Goal: Task Accomplishment & Management: Manage account settings

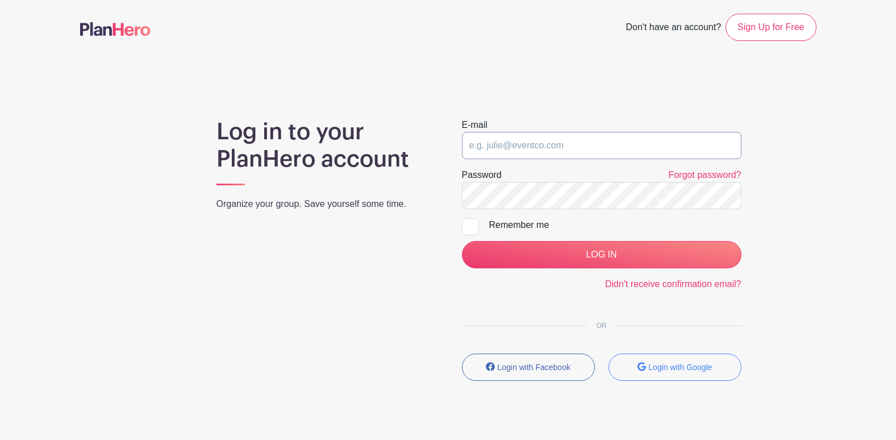
click at [584, 144] on input "email" at bounding box center [601, 145] width 279 height 27
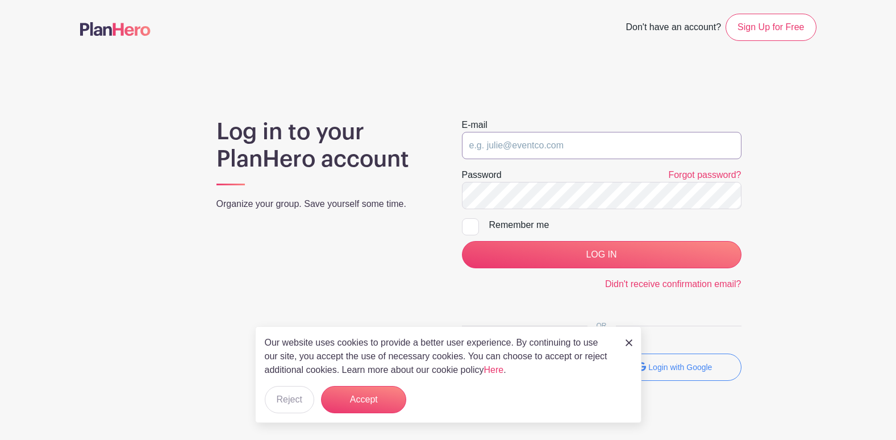
type input "[EMAIL_ADDRESS][PERSON_NAME][DOMAIN_NAME]"
click at [462, 241] on input "LOG IN" at bounding box center [601, 254] width 279 height 27
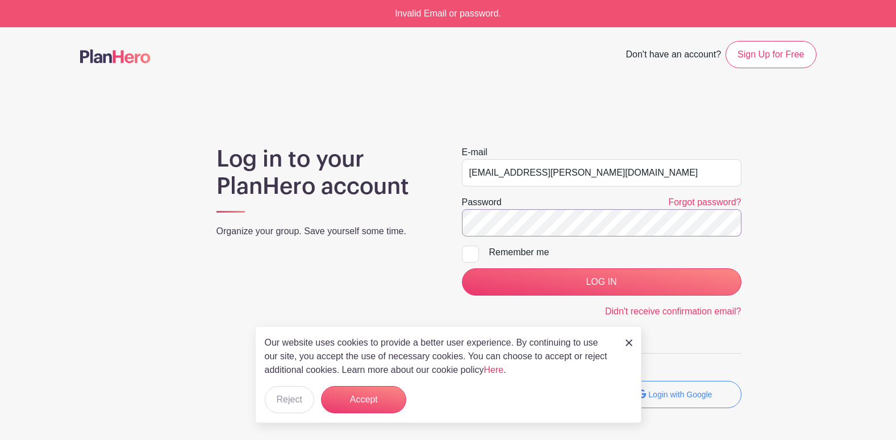
click at [462, 268] on input "LOG IN" at bounding box center [601, 281] width 279 height 27
click at [491, 369] on link "Here" at bounding box center [494, 370] width 20 height 10
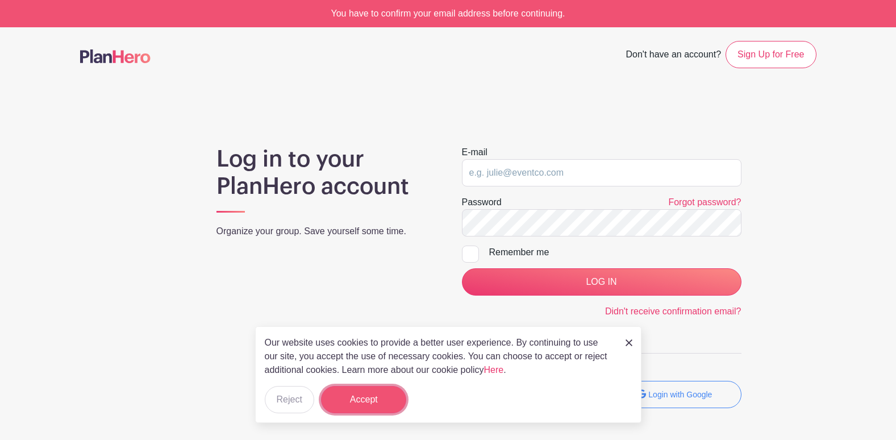
click at [371, 409] on button "Accept" at bounding box center [363, 399] width 85 height 27
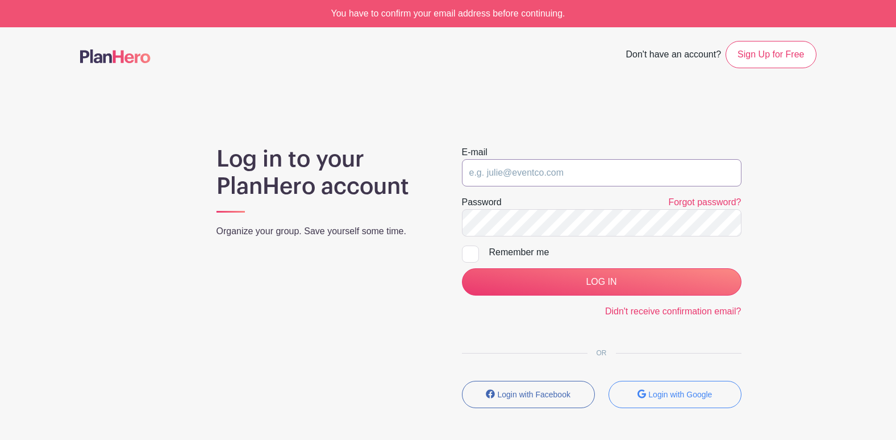
click at [515, 165] on input "email" at bounding box center [601, 172] width 279 height 27
type input "[EMAIL_ADDRESS][PERSON_NAME][DOMAIN_NAME]"
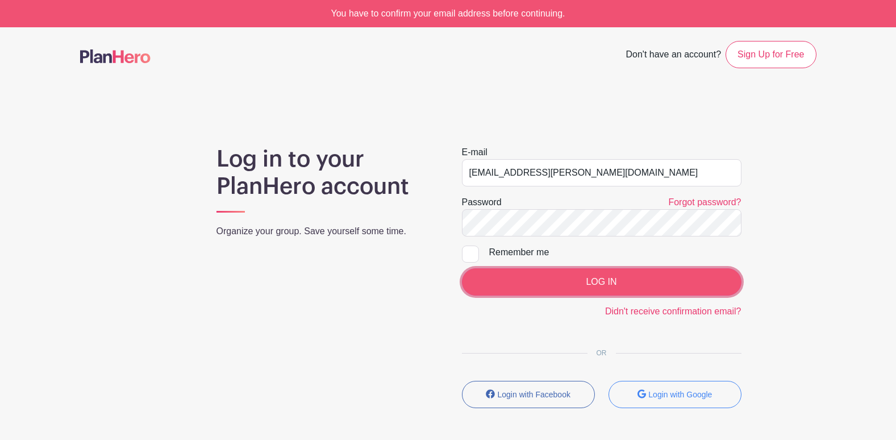
click at [589, 277] on input "LOG IN" at bounding box center [601, 281] width 279 height 27
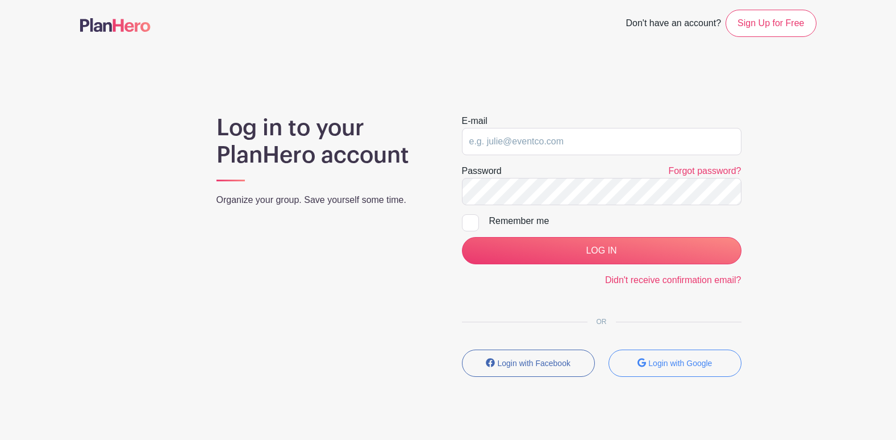
scroll to position [30, 0]
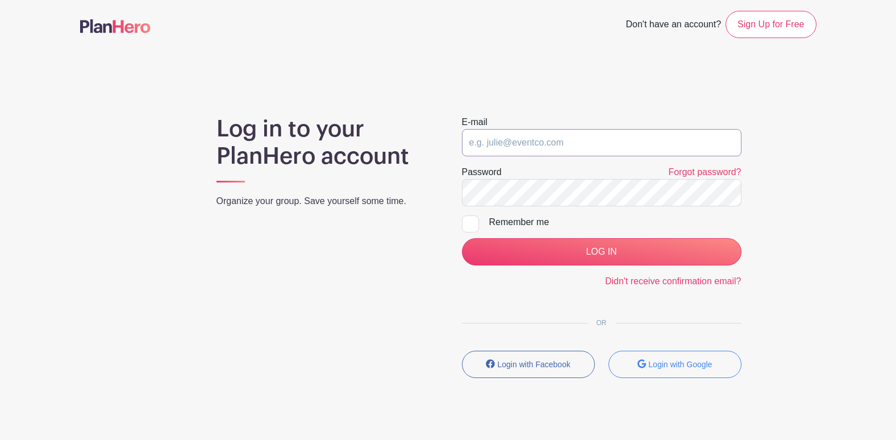
click at [700, 147] on input "email" at bounding box center [601, 142] width 279 height 27
type input "[EMAIL_ADDRESS][PERSON_NAME][DOMAIN_NAME]"
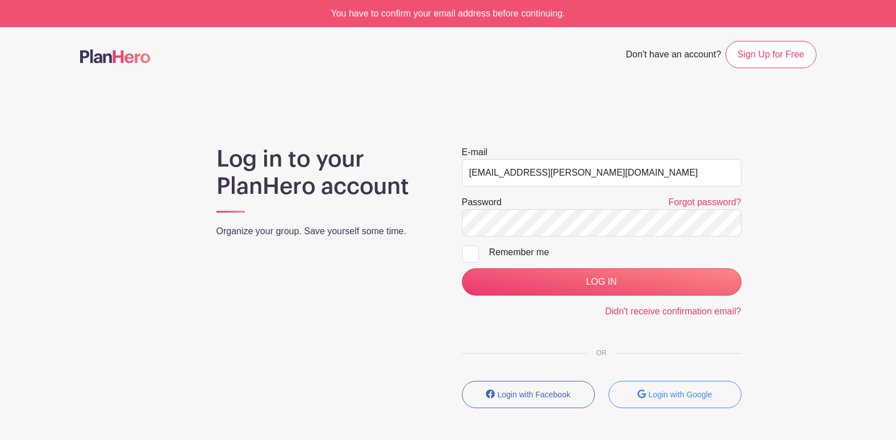
click at [631, 18] on div "You have to confirm your email address before continuing." at bounding box center [448, 13] width 896 height 27
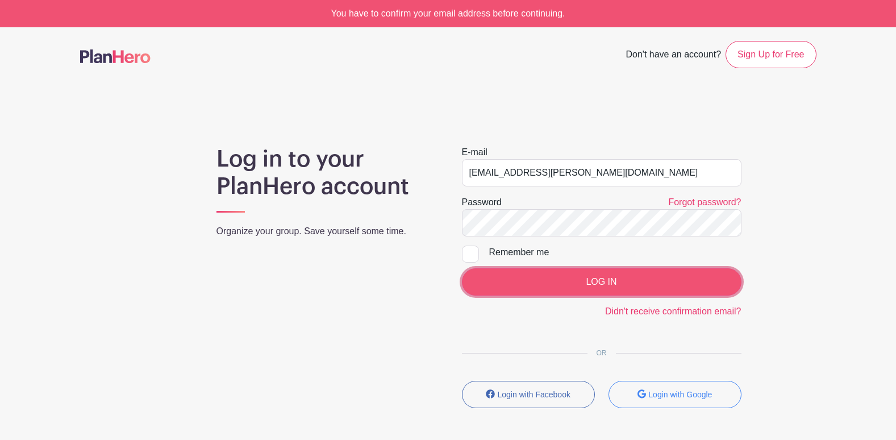
click at [592, 275] on input "LOG IN" at bounding box center [601, 281] width 279 height 27
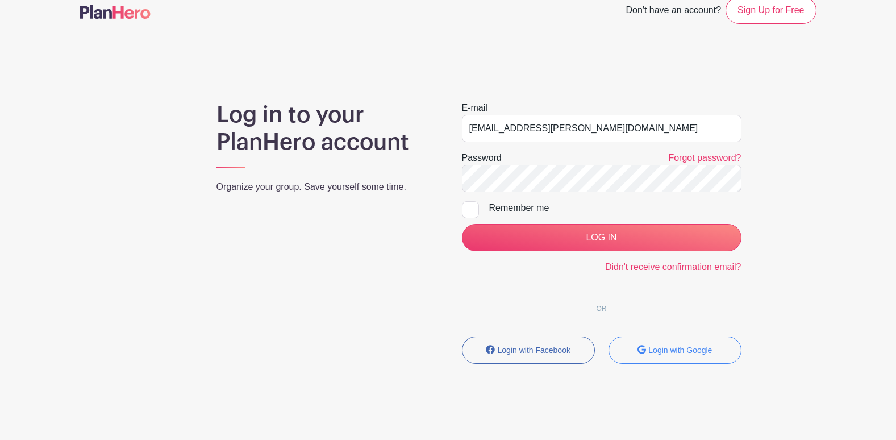
scroll to position [48, 0]
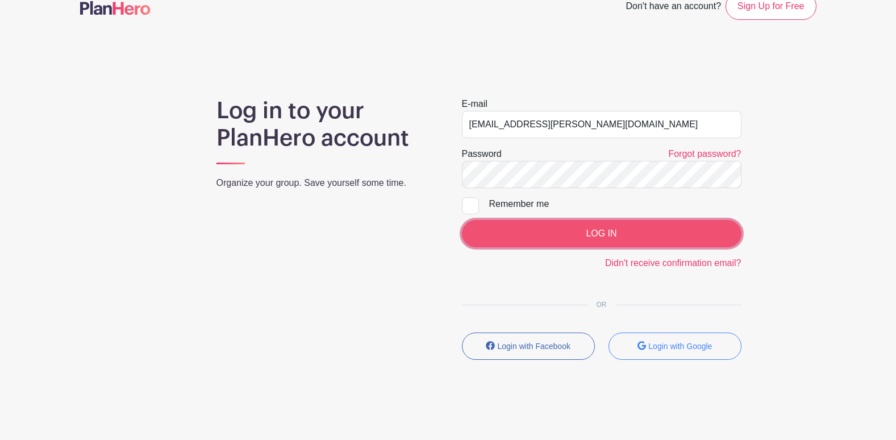
click at [602, 229] on input "LOG IN" at bounding box center [601, 233] width 279 height 27
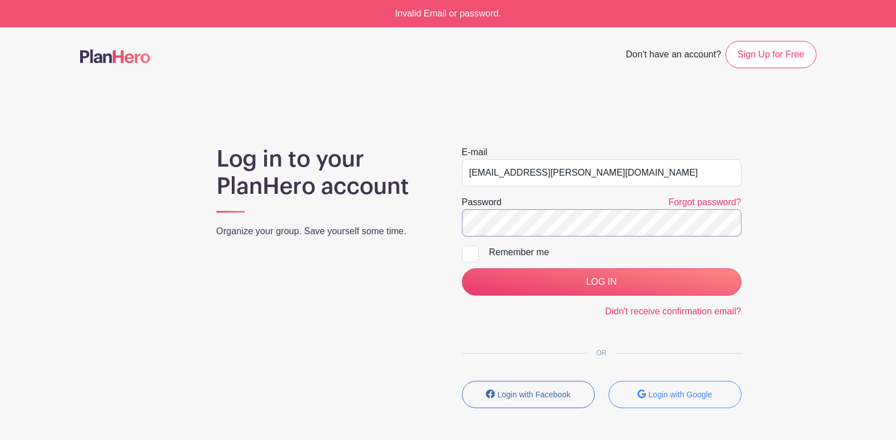
click at [453, 182] on div "E-mail [EMAIL_ADDRESS][PERSON_NAME][DOMAIN_NAME] Password Forgot password? Reme…" at bounding box center [601, 281] width 307 height 272
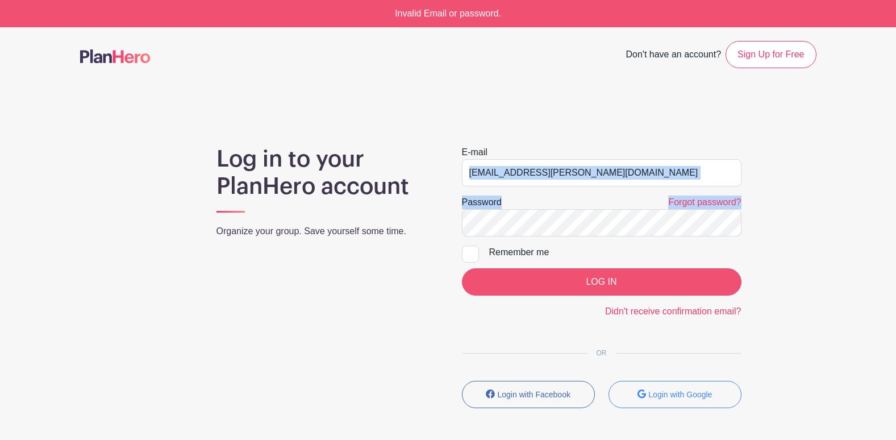
drag, startPoint x: 453, startPoint y: 182, endPoint x: 473, endPoint y: 272, distance: 92.5
click at [473, 272] on div "E-mail ebonic.turner@gmail.com Password Forgot password? Remember me LOG IN Did…" at bounding box center [601, 281] width 307 height 272
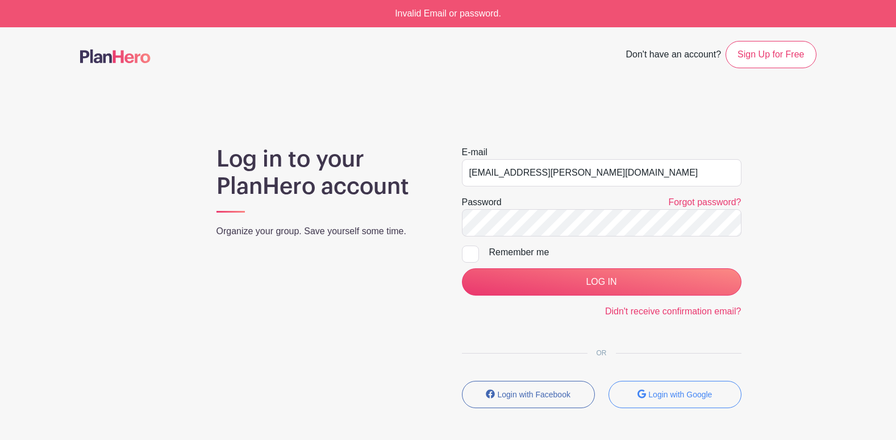
drag, startPoint x: 473, startPoint y: 272, endPoint x: 619, endPoint y: 146, distance: 192.5
click at [619, 146] on div "E-mail ebonic.turner@gmail.com" at bounding box center [601, 165] width 279 height 41
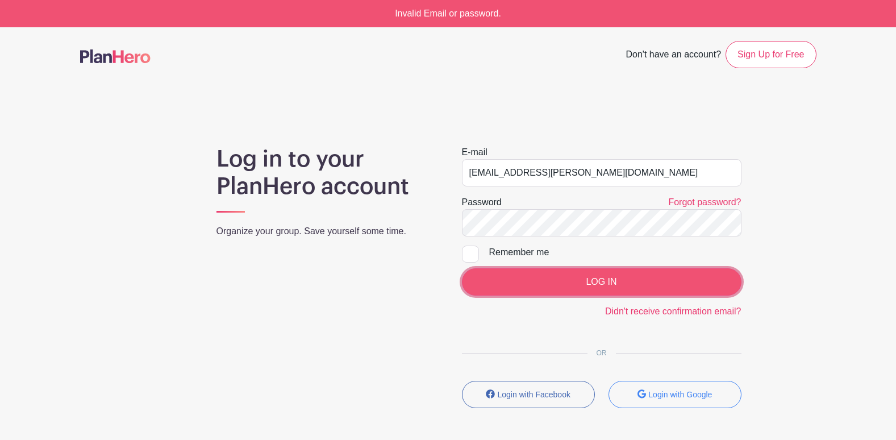
click at [600, 274] on input "LOG IN" at bounding box center [601, 281] width 279 height 27
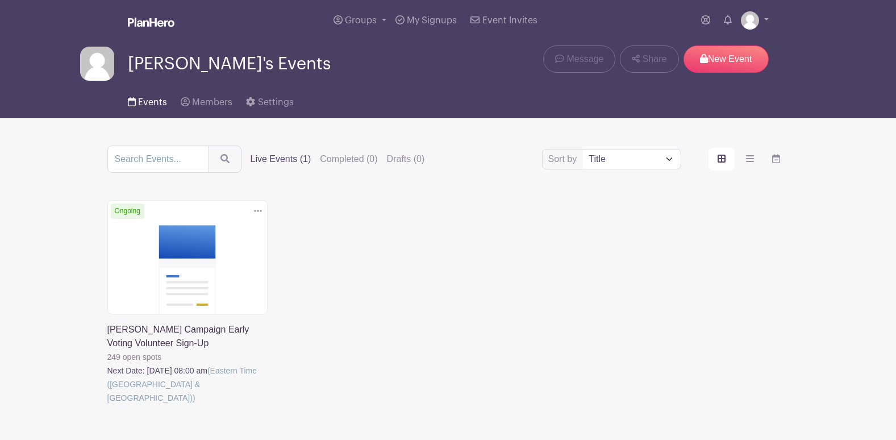
click at [154, 103] on span "Events" at bounding box center [152, 102] width 29 height 9
click at [279, 160] on label "Live Events (1)" at bounding box center [280, 159] width 61 height 14
click at [0, 0] on input "Live Events (1)" at bounding box center [0, 0] width 0 height 0
click at [107, 404] on link at bounding box center [107, 404] width 0 height 0
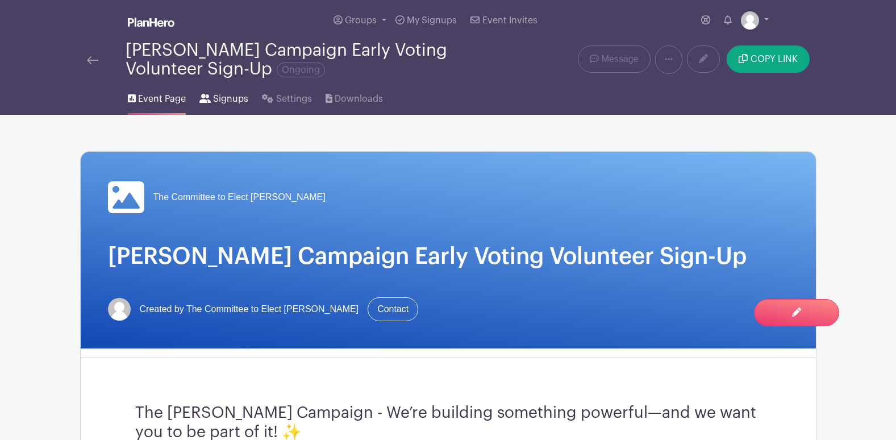
click at [229, 97] on span "Signups" at bounding box center [230, 99] width 35 height 14
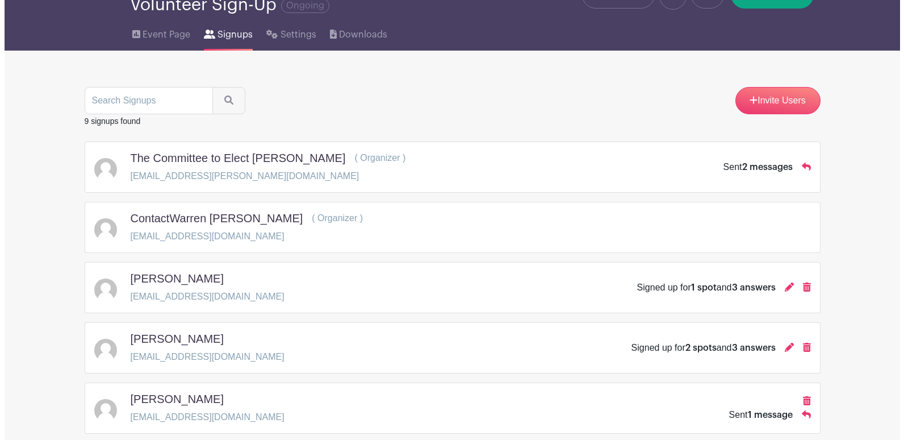
scroll to position [65, 0]
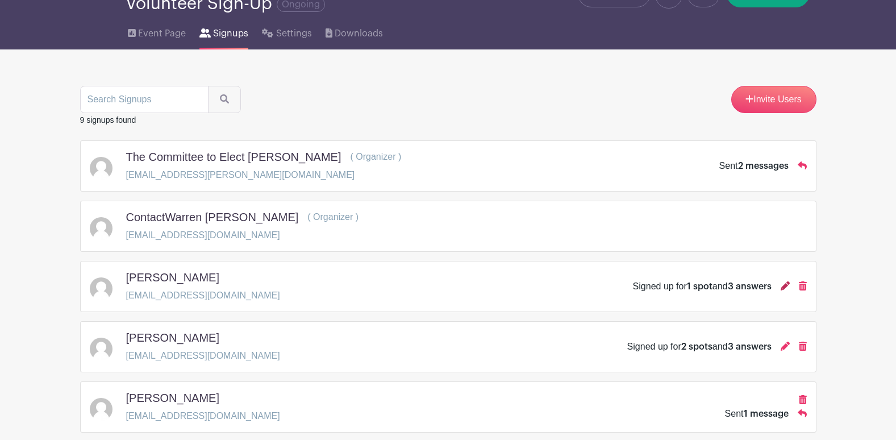
click at [783, 288] on icon at bounding box center [784, 285] width 9 height 9
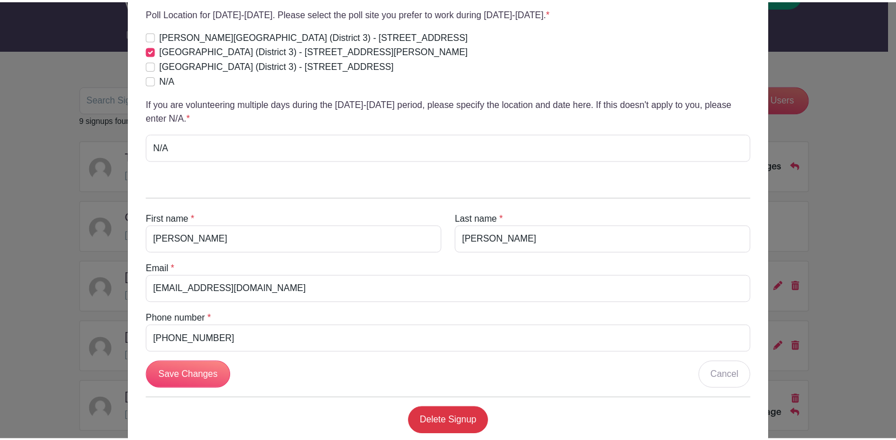
scroll to position [498, 0]
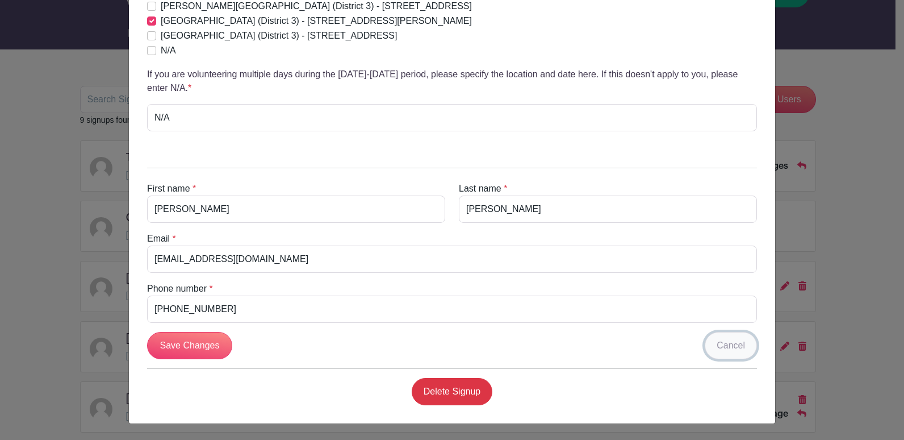
click at [736, 342] on link "Cancel" at bounding box center [731, 345] width 52 height 27
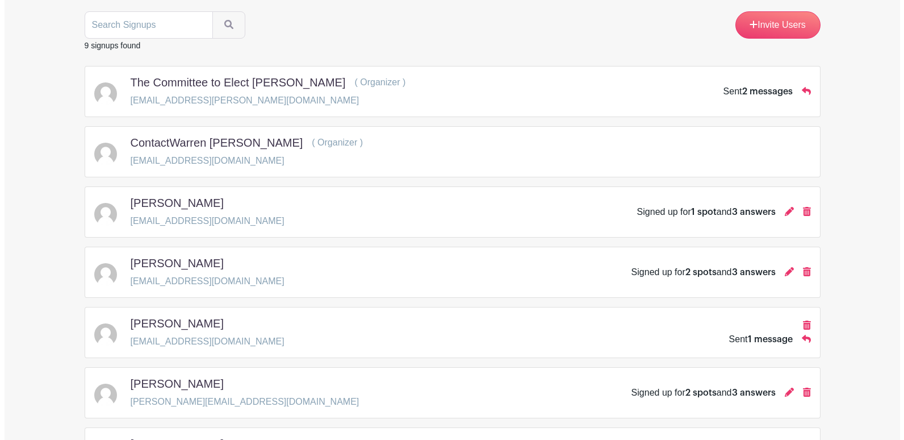
scroll to position [141, 0]
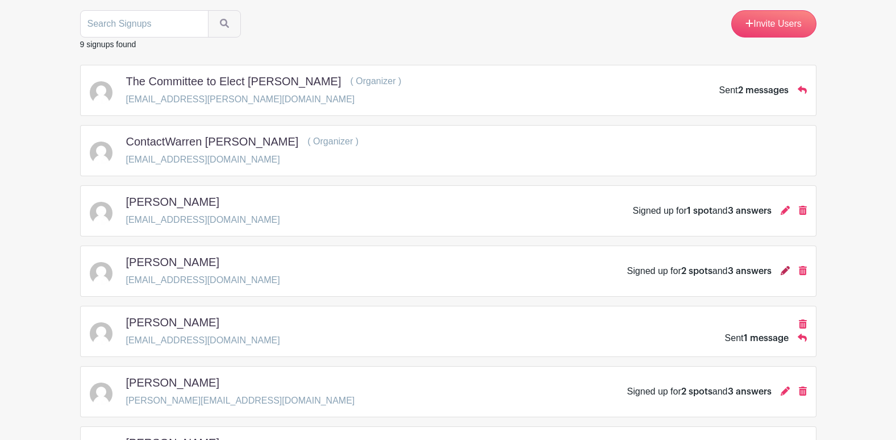
click at [783, 269] on icon at bounding box center [784, 270] width 9 height 9
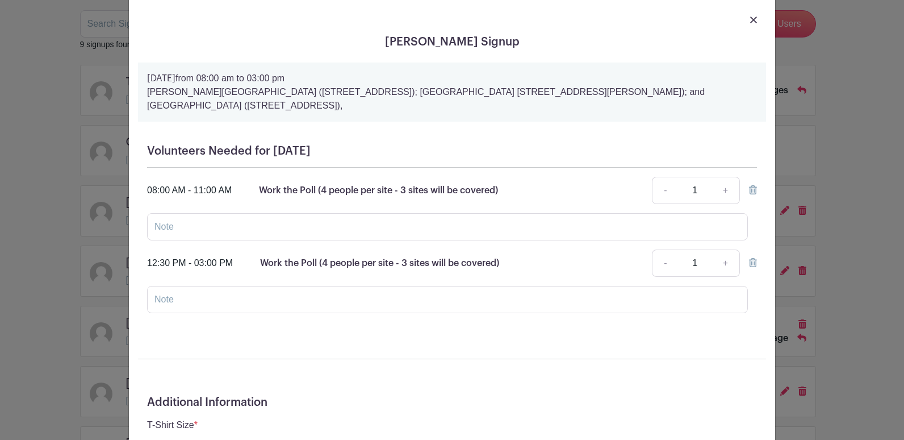
scroll to position [0, 0]
